Goal: Task Accomplishment & Management: Manage account settings

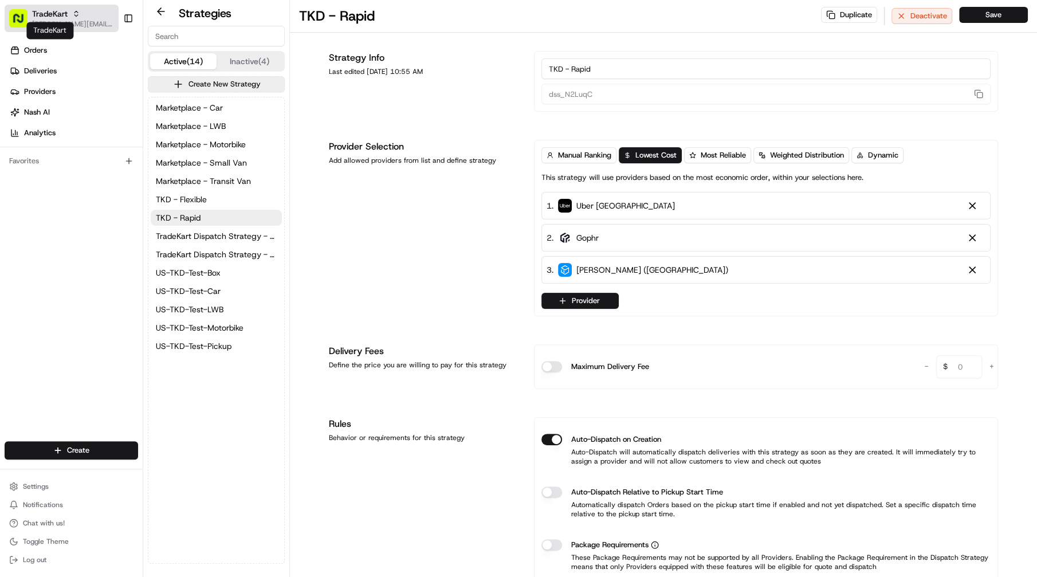
click at [36, 10] on span "TradeKart" at bounding box center [50, 13] width 36 height 11
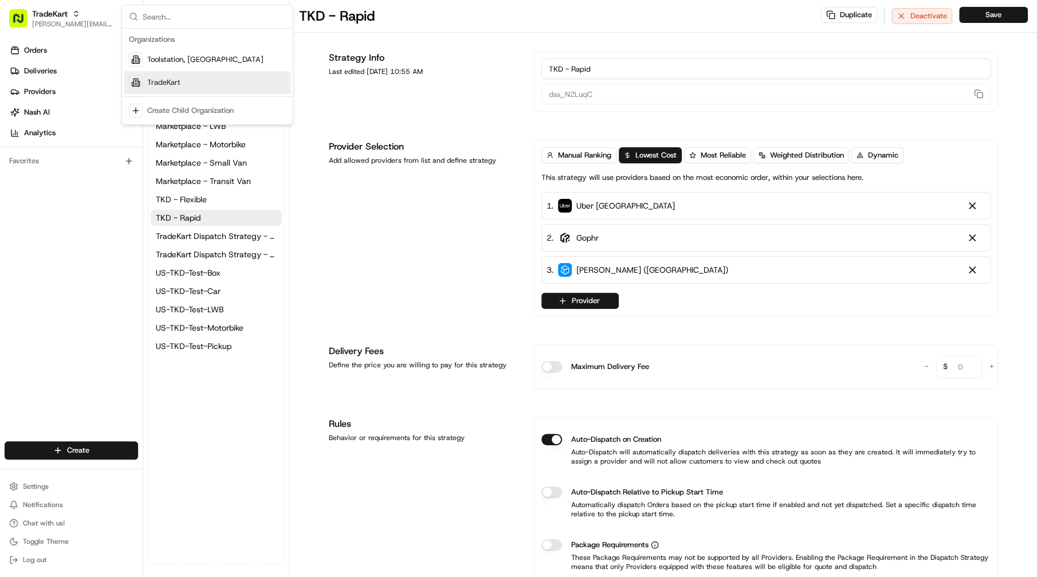
click at [174, 83] on span "TradeKart" at bounding box center [163, 82] width 33 height 10
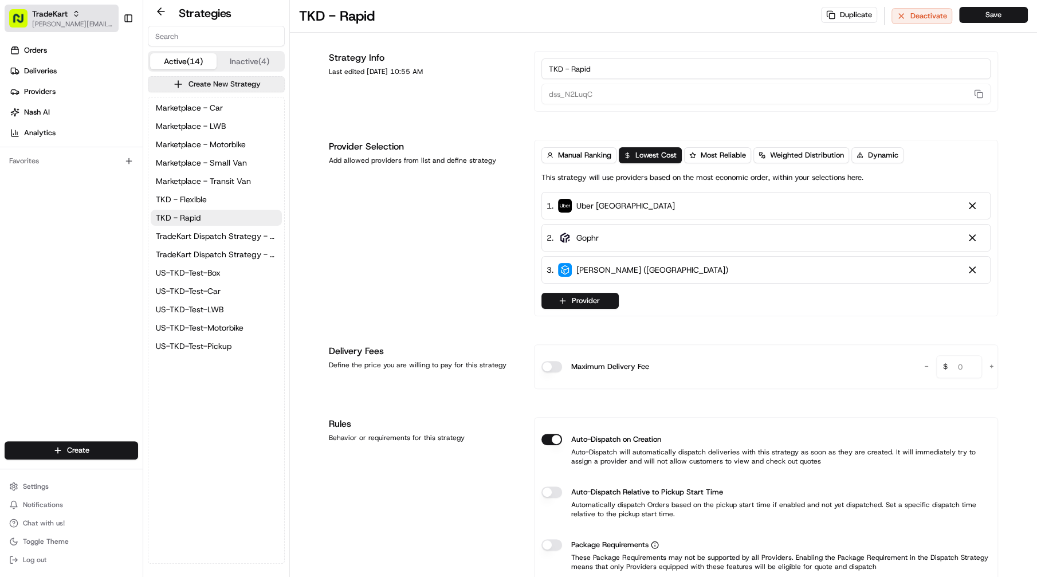
click at [84, 15] on div "TradeKart" at bounding box center [73, 13] width 82 height 11
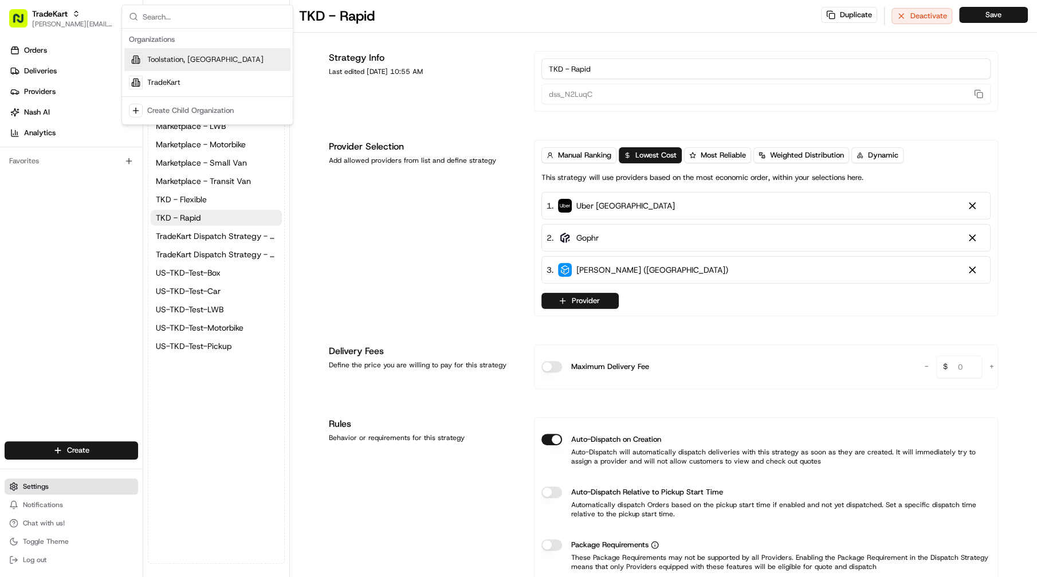
drag, startPoint x: 71, startPoint y: 476, endPoint x: 70, endPoint y: 485, distance: 9.2
click at [71, 477] on div "Settings Notifications Chat with us! Toggle Theme Log out" at bounding box center [71, 523] width 143 height 99
click at [70, 486] on button "Settings" at bounding box center [72, 486] width 134 height 16
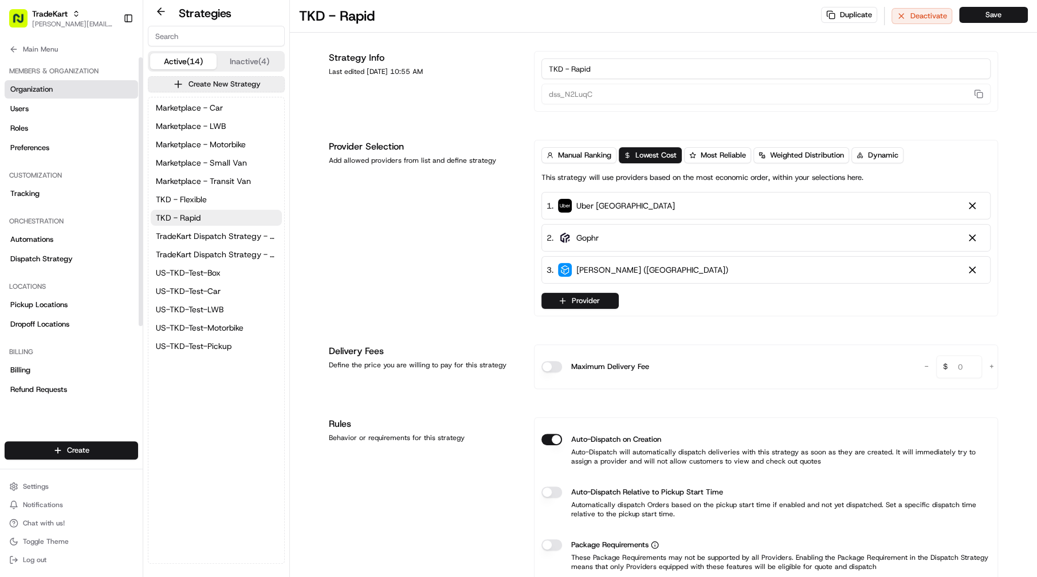
click at [51, 92] on span "Organization" at bounding box center [31, 89] width 42 height 10
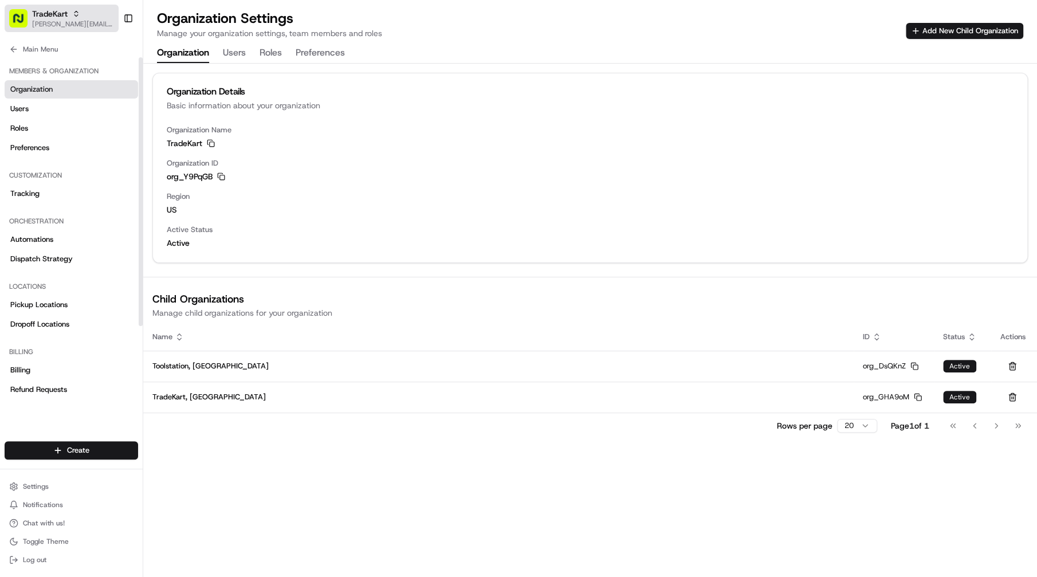
click at [67, 11] on span "TradeKart" at bounding box center [50, 13] width 36 height 11
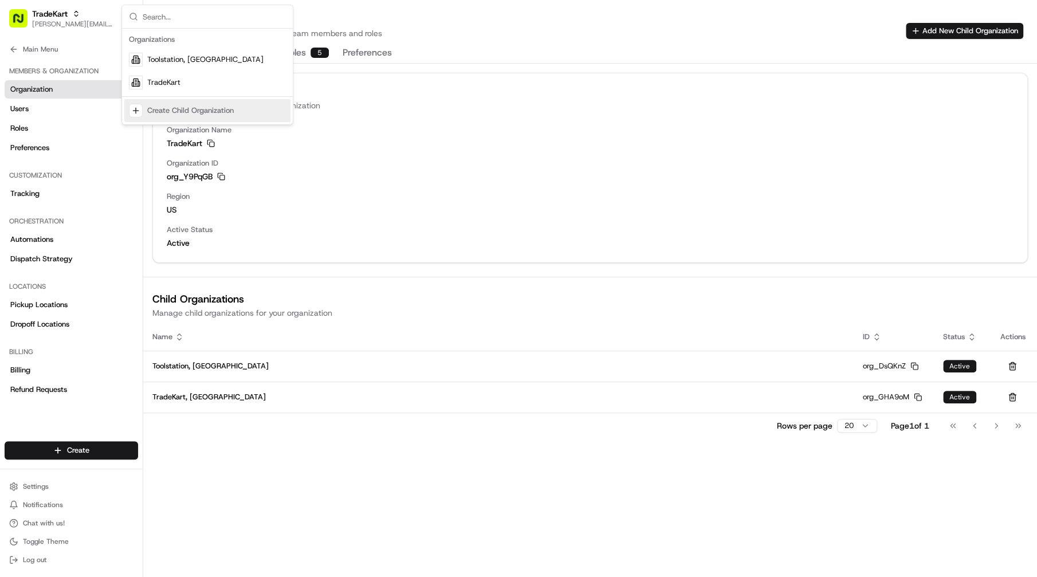
click at [299, 454] on div "Organization Details Basic information about your organization Organization Nam…" at bounding box center [590, 320] width 894 height 513
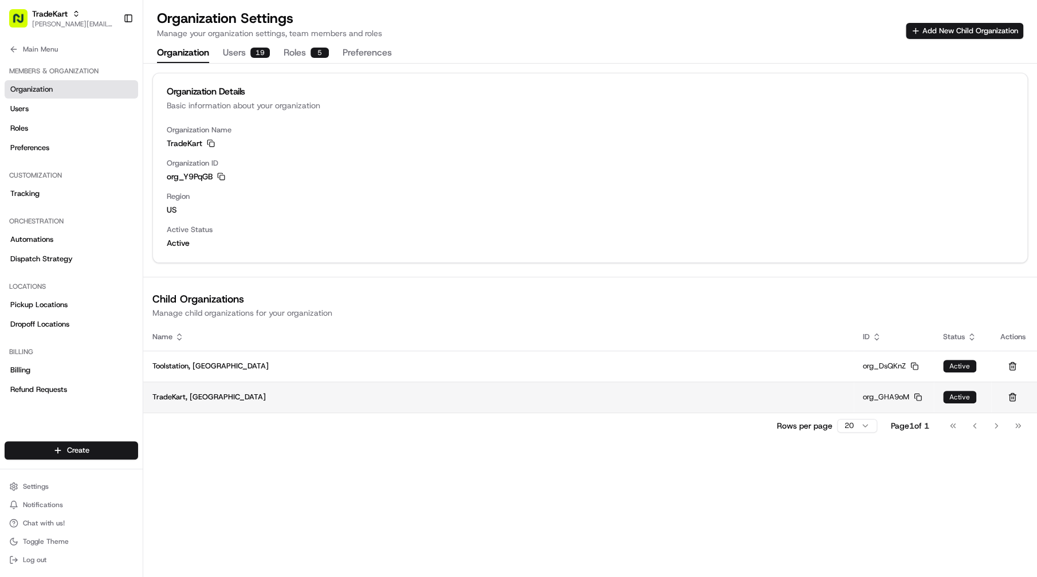
click at [170, 392] on span "TradeKart, [GEOGRAPHIC_DATA]" at bounding box center [208, 397] width 113 height 10
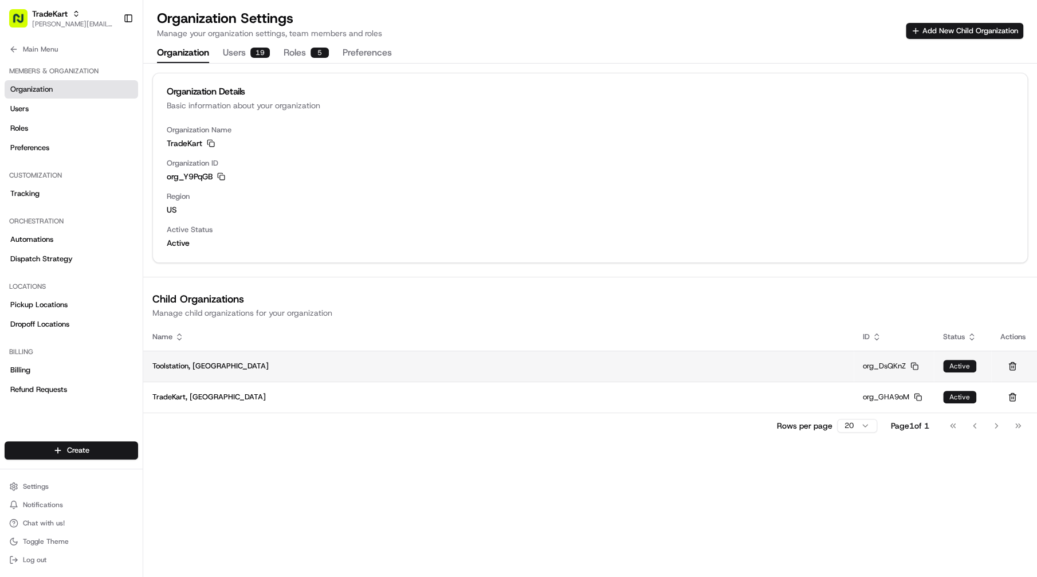
click at [293, 358] on td "Toolstation, [GEOGRAPHIC_DATA]" at bounding box center [498, 366] width 711 height 31
click at [254, 44] on button "Users 19" at bounding box center [246, 53] width 47 height 19
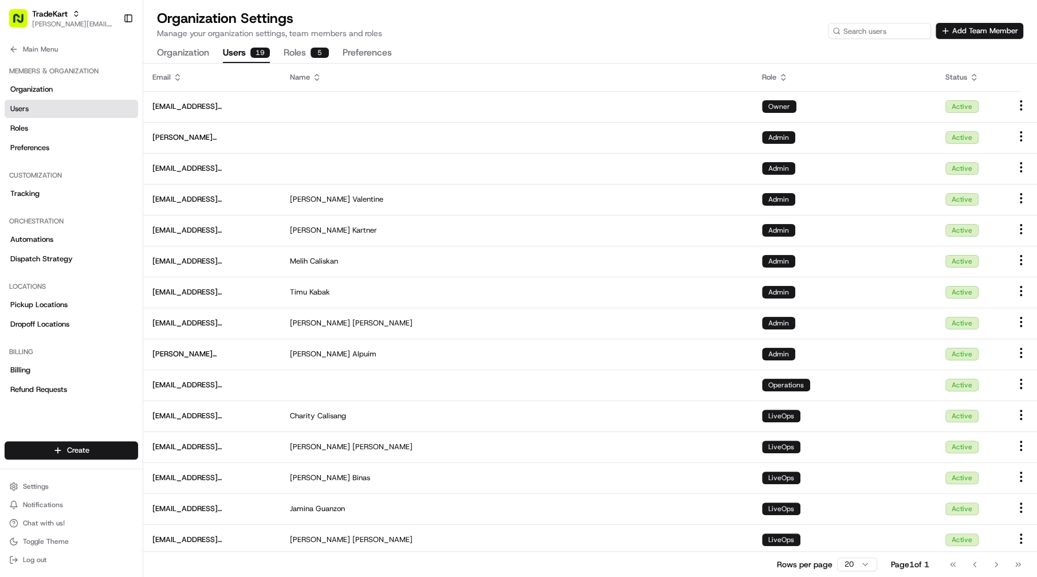
click at [205, 54] on button "Organization" at bounding box center [183, 53] width 52 height 19
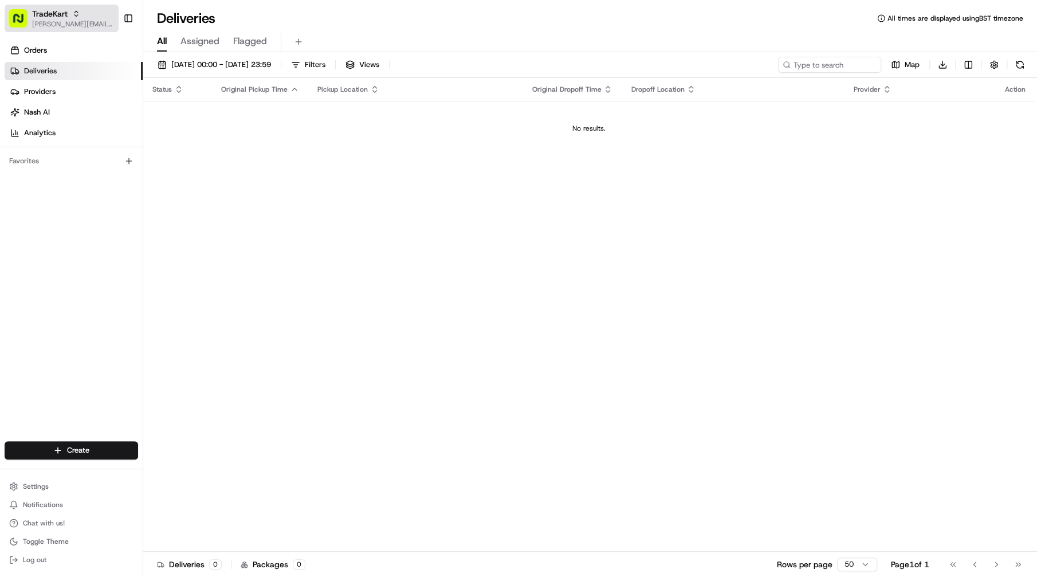
click at [93, 10] on div "TradeKart" at bounding box center [73, 13] width 82 height 11
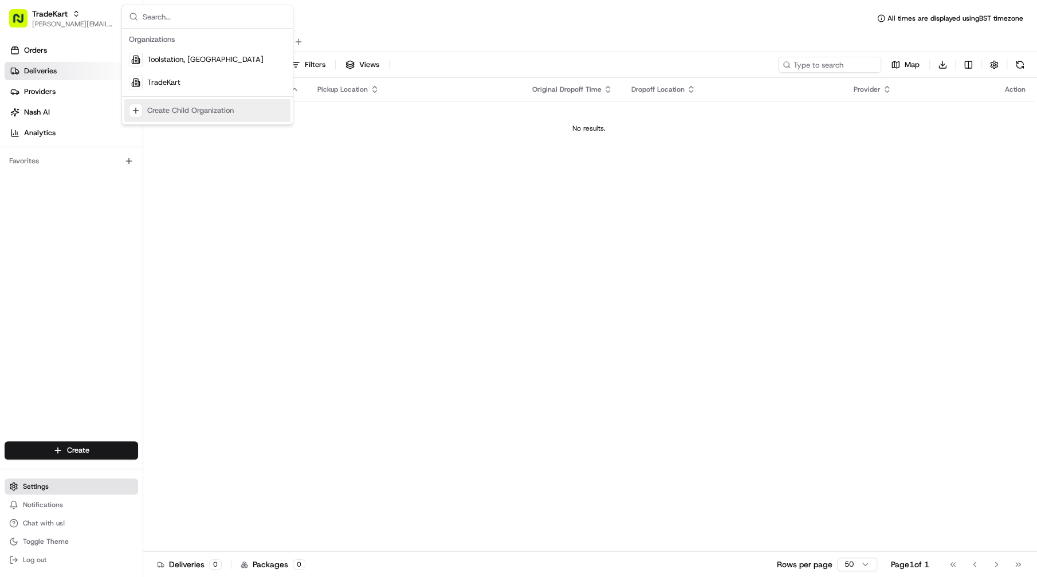
click at [70, 490] on button "Settings" at bounding box center [72, 486] width 134 height 16
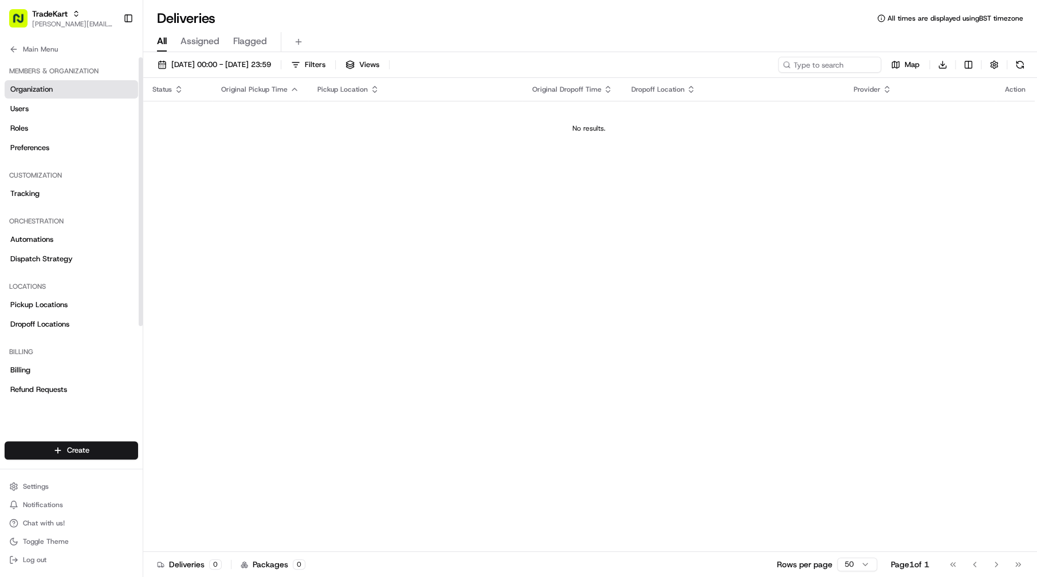
click at [55, 89] on link "Organization" at bounding box center [72, 89] width 134 height 18
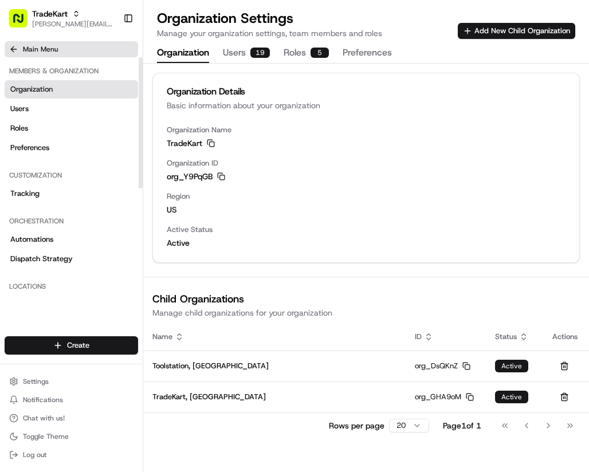
click at [48, 53] on span "Main Menu" at bounding box center [40, 49] width 35 height 9
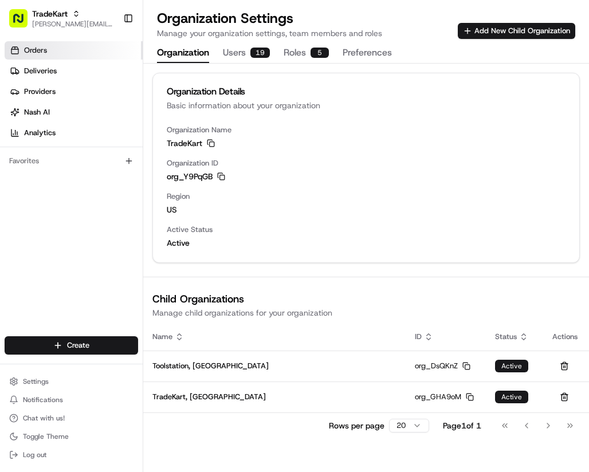
click at [65, 54] on link "Orders" at bounding box center [74, 50] width 138 height 18
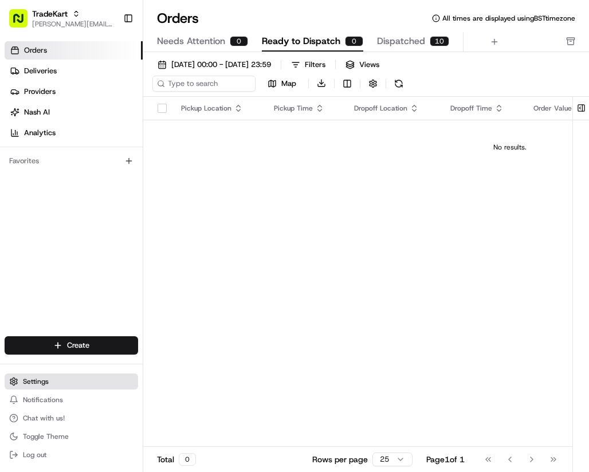
click at [57, 374] on button "Settings" at bounding box center [72, 382] width 134 height 16
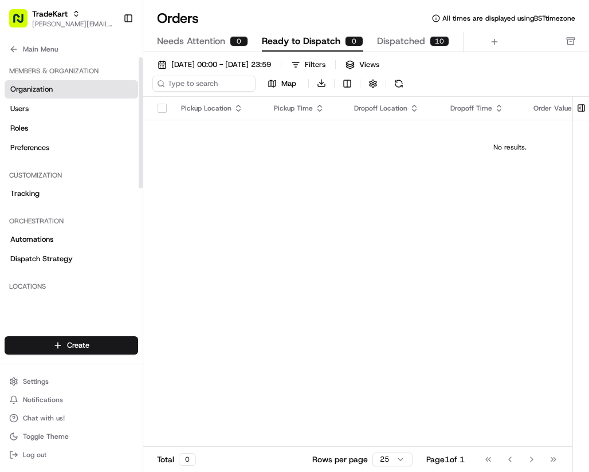
click at [78, 92] on link "Organization" at bounding box center [72, 89] width 134 height 18
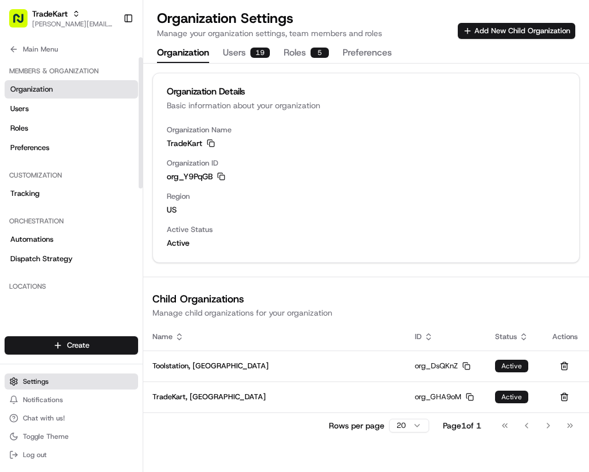
click at [26, 380] on span "Settings" at bounding box center [36, 381] width 26 height 9
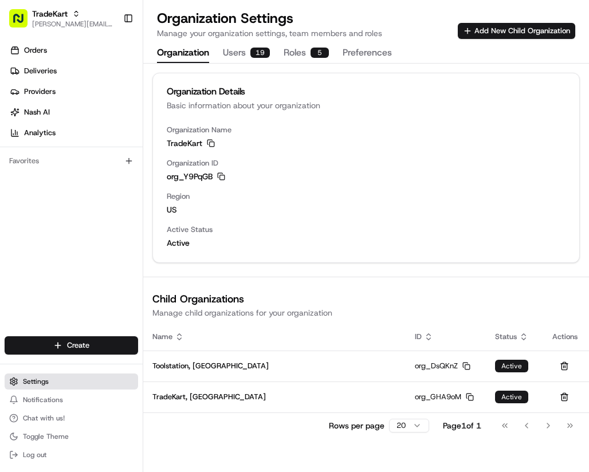
click at [50, 385] on button "Settings" at bounding box center [72, 382] width 134 height 16
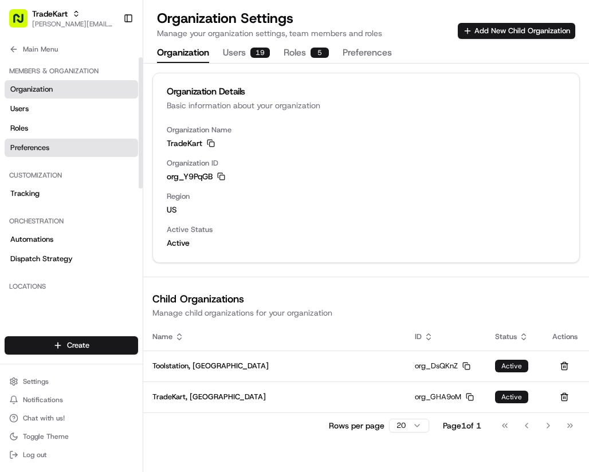
click at [55, 150] on link "Preferences" at bounding box center [72, 148] width 134 height 18
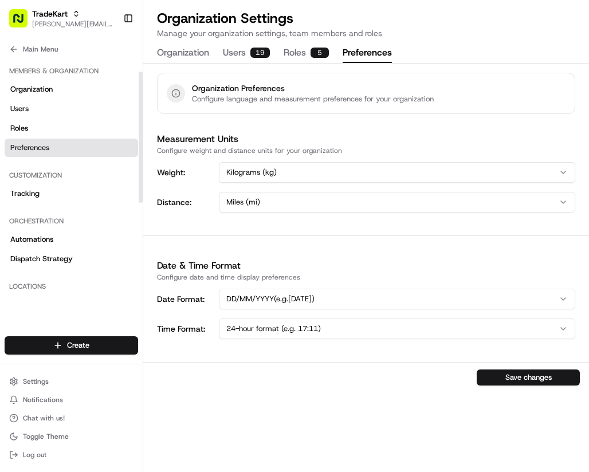
scroll to position [46, 0]
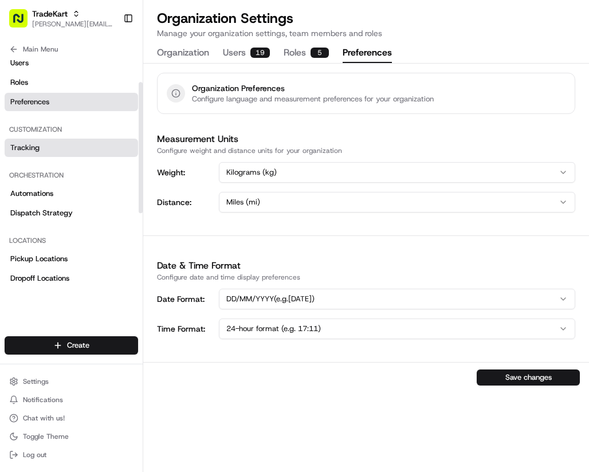
click at [49, 155] on link "Tracking" at bounding box center [72, 148] width 134 height 18
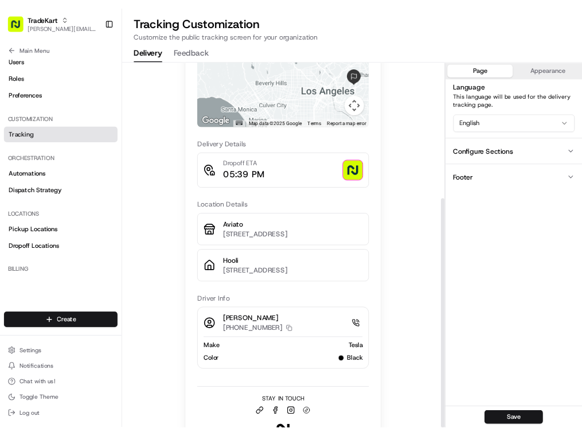
scroll to position [272, 0]
